Goal: Information Seeking & Learning: Learn about a topic

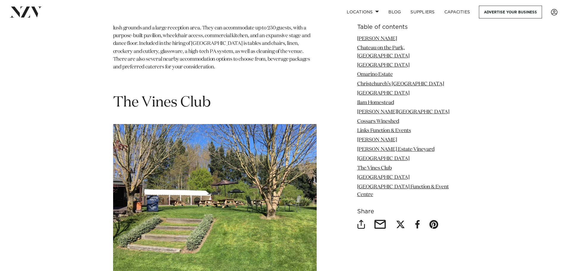
scroll to position [4349, 0]
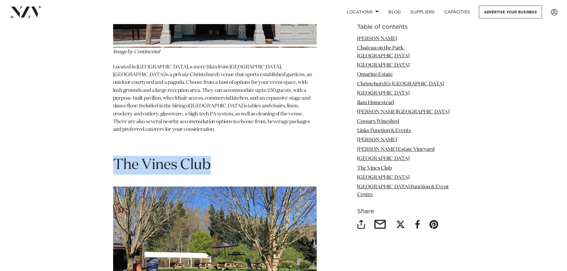
drag, startPoint x: 211, startPoint y: 55, endPoint x: 112, endPoint y: 54, distance: 99.2
copy span "The Vines Club"
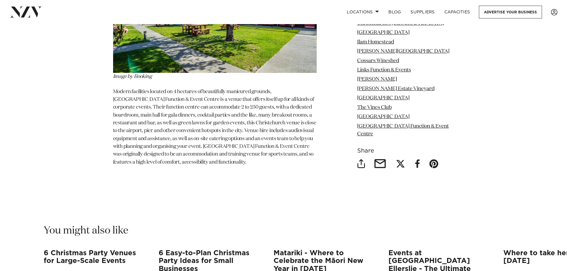
scroll to position [5004, 0]
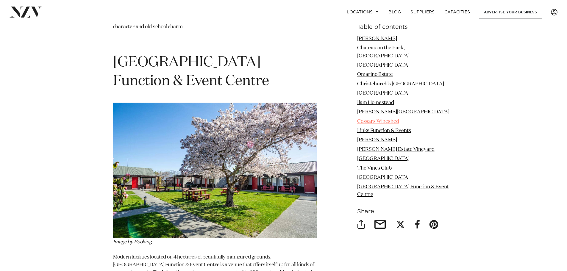
click at [391, 119] on link "Cossars Wineshed" at bounding box center [378, 121] width 42 height 5
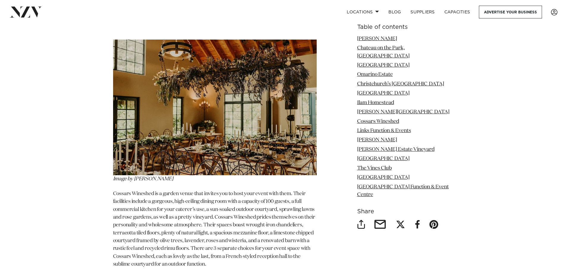
scroll to position [3056, 0]
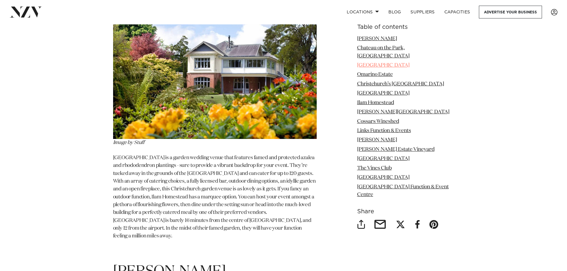
click at [387, 63] on link "[GEOGRAPHIC_DATA]" at bounding box center [383, 65] width 52 height 5
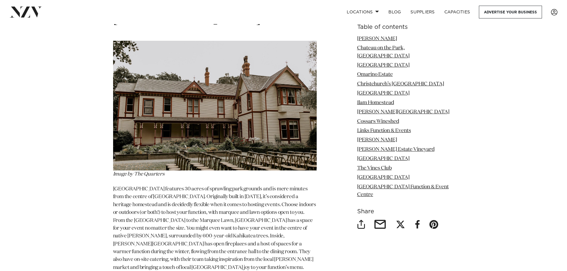
scroll to position [1418, 0]
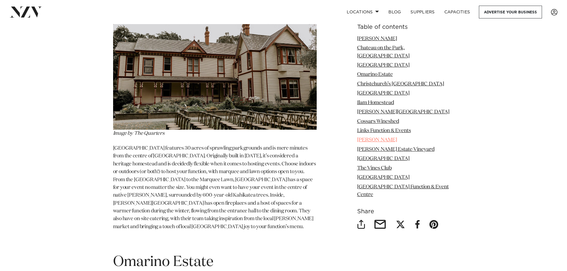
click at [373, 138] on link "[PERSON_NAME]" at bounding box center [377, 140] width 40 height 5
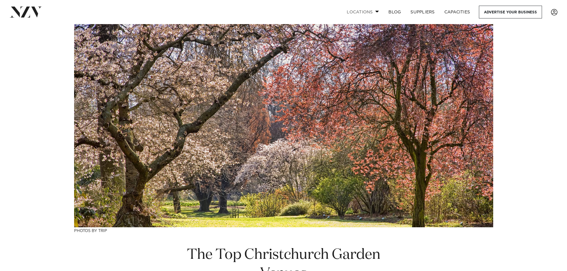
click at [371, 13] on link "Locations" at bounding box center [363, 12] width 42 height 13
